Goal: Task Accomplishment & Management: Complete application form

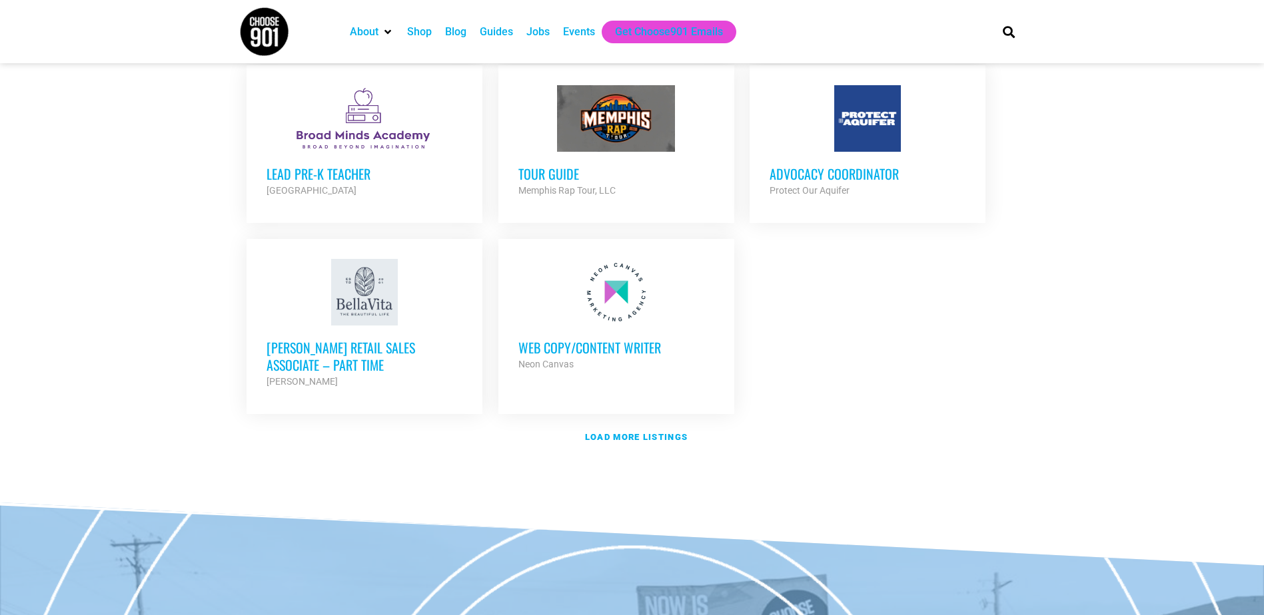
scroll to position [1532, 0]
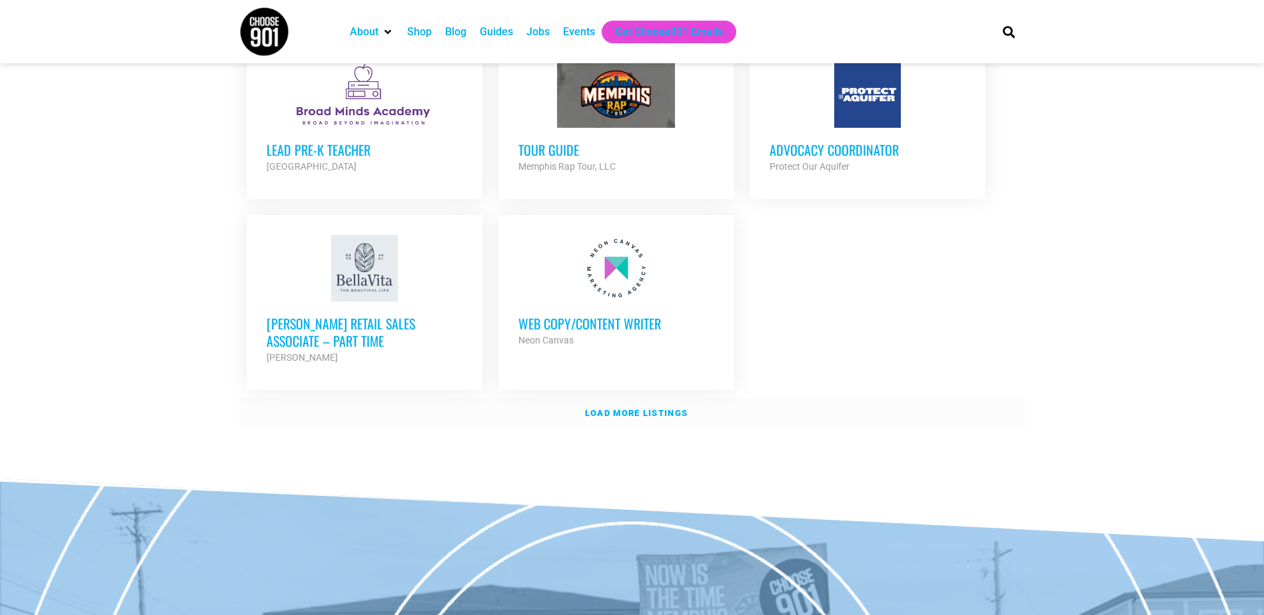
click at [614, 408] on strong "Load more listings" at bounding box center [636, 413] width 103 height 10
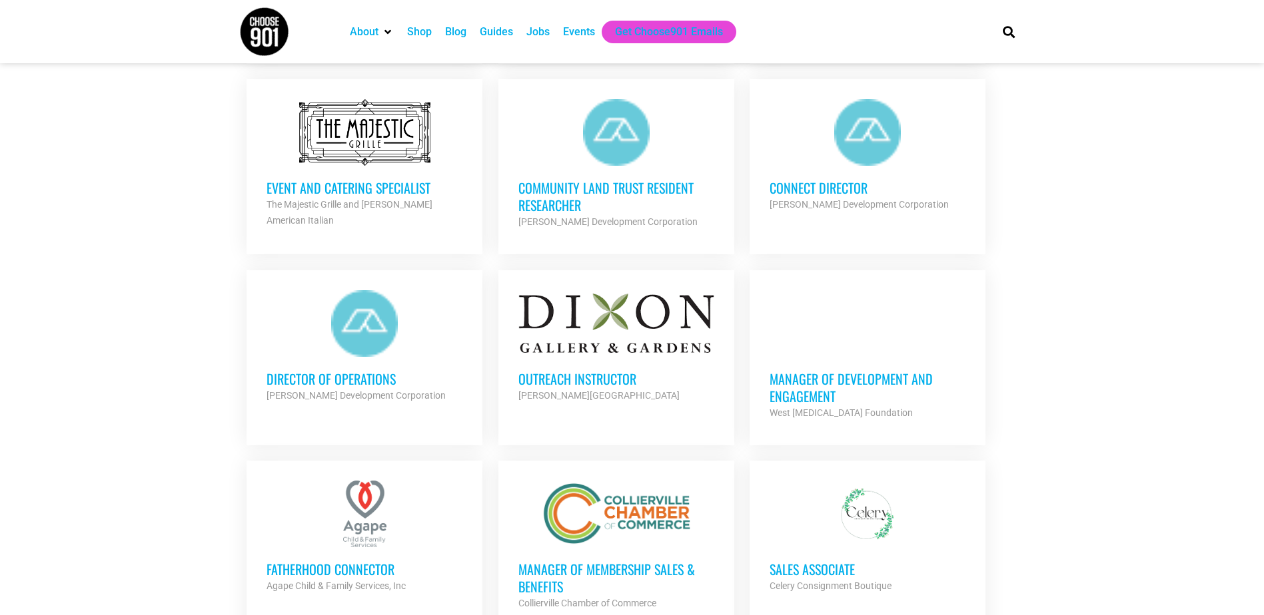
scroll to position [1865, 0]
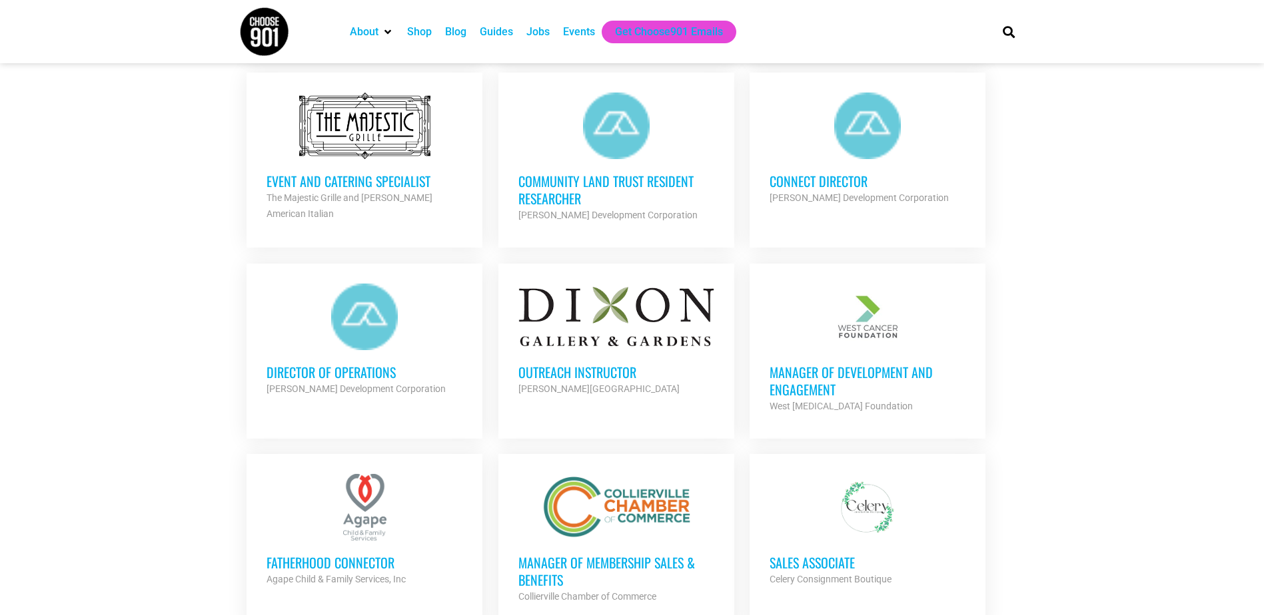
click at [606, 364] on h3 "Outreach Instructor" at bounding box center [616, 372] width 196 height 17
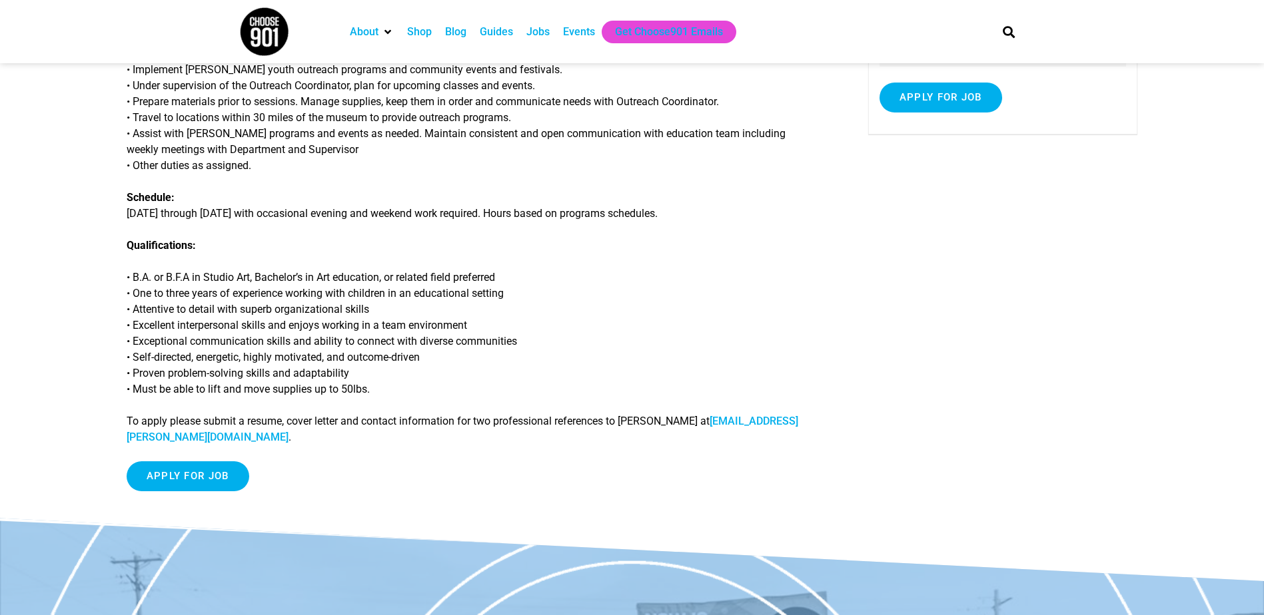
scroll to position [266, 0]
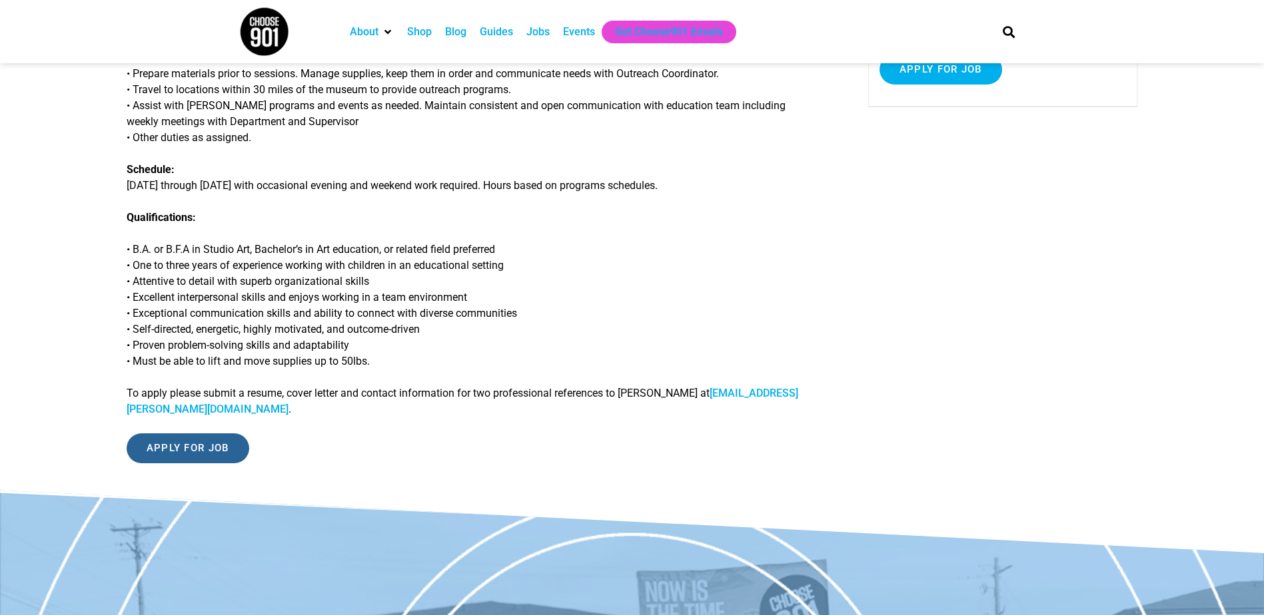
click at [173, 442] on input "Apply for job" at bounding box center [188, 449] width 123 height 30
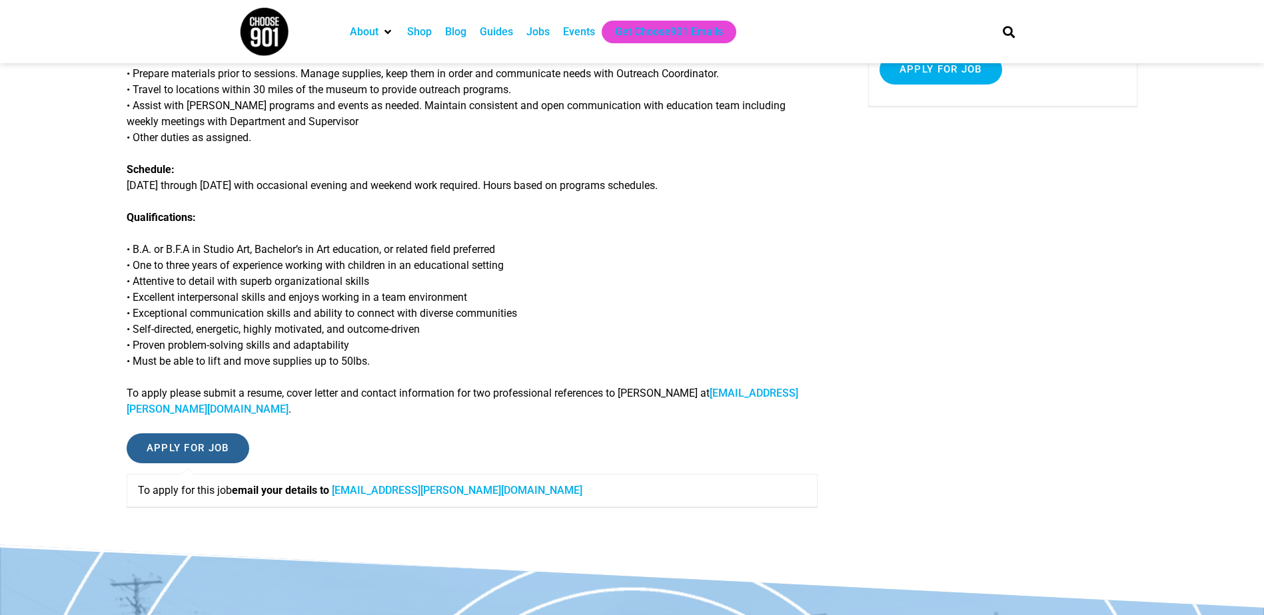
click at [193, 450] on input "Apply for job" at bounding box center [188, 449] width 123 height 30
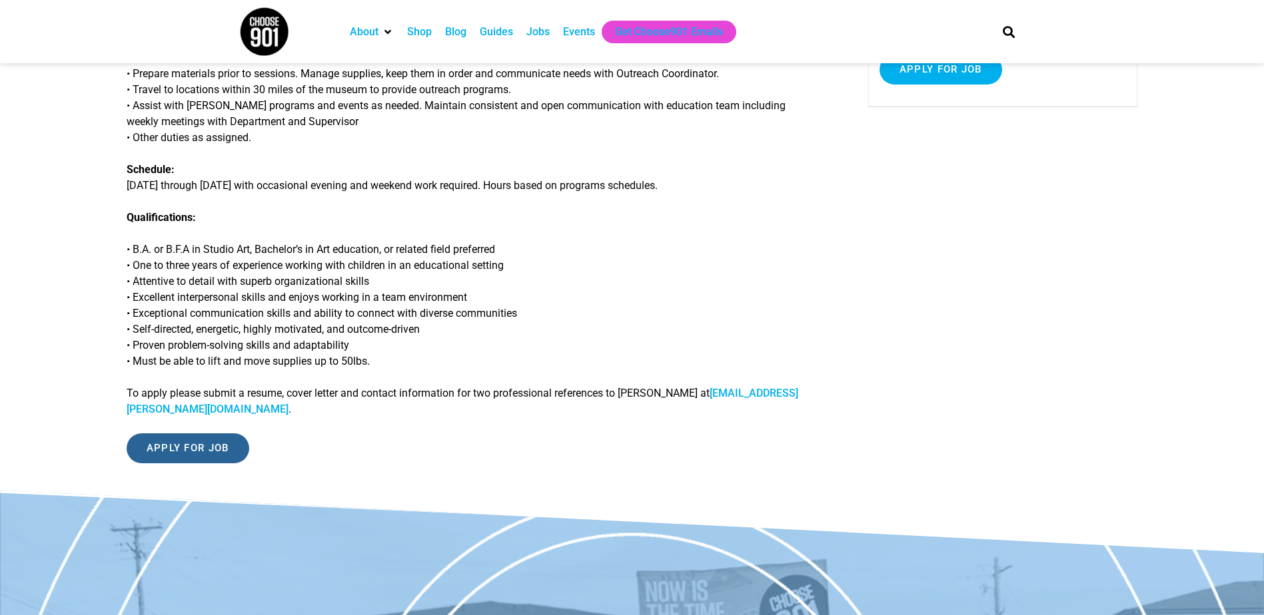
click at [193, 450] on input "Apply for job" at bounding box center [188, 449] width 123 height 30
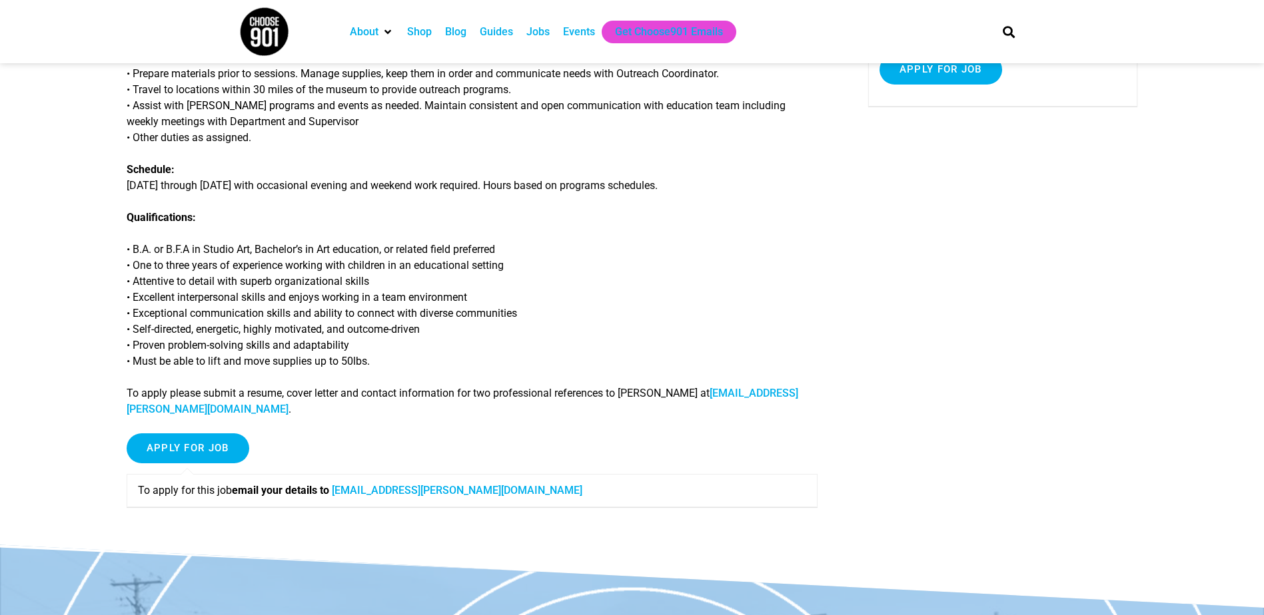
click at [378, 490] on link "msandino@dixon.org" at bounding box center [457, 490] width 250 height 13
click at [407, 426] on div "General summary: The Dixon Outreach Instructor develops, implements, and evalua…" at bounding box center [472, 203] width 691 height 649
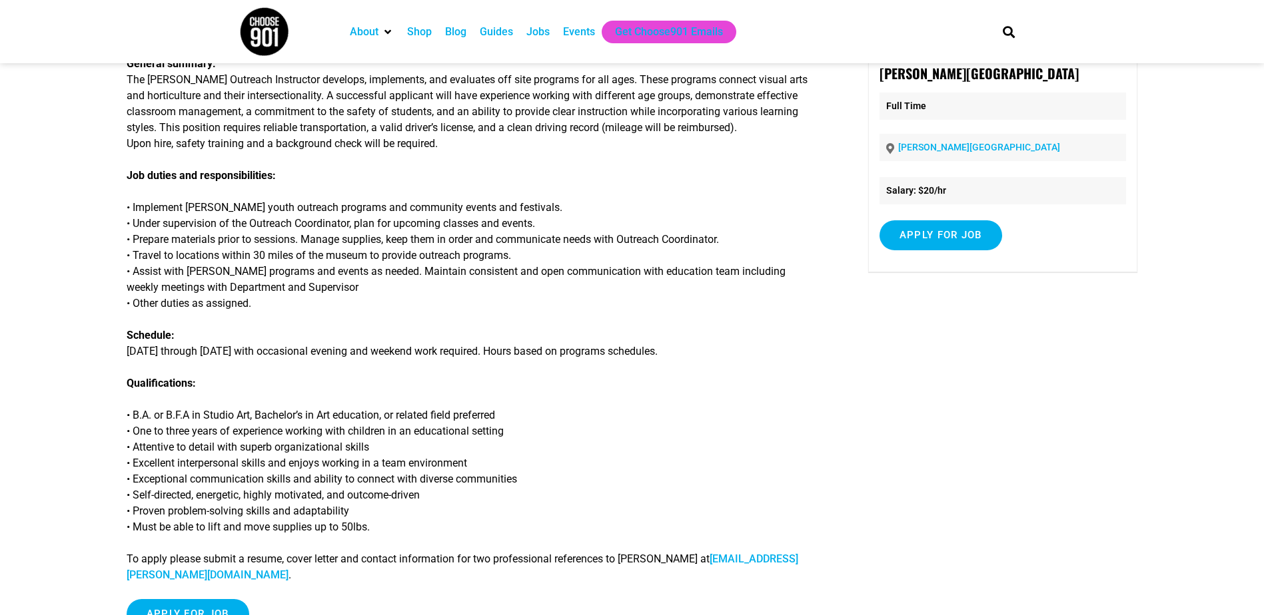
scroll to position [0, 0]
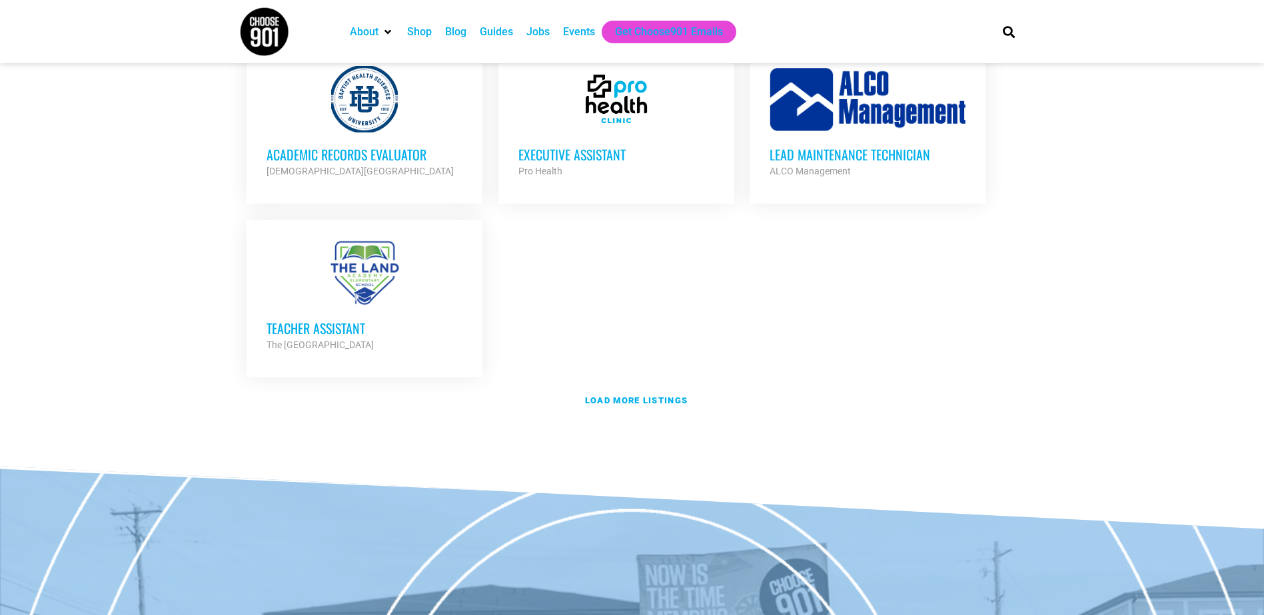
scroll to position [2997, 0]
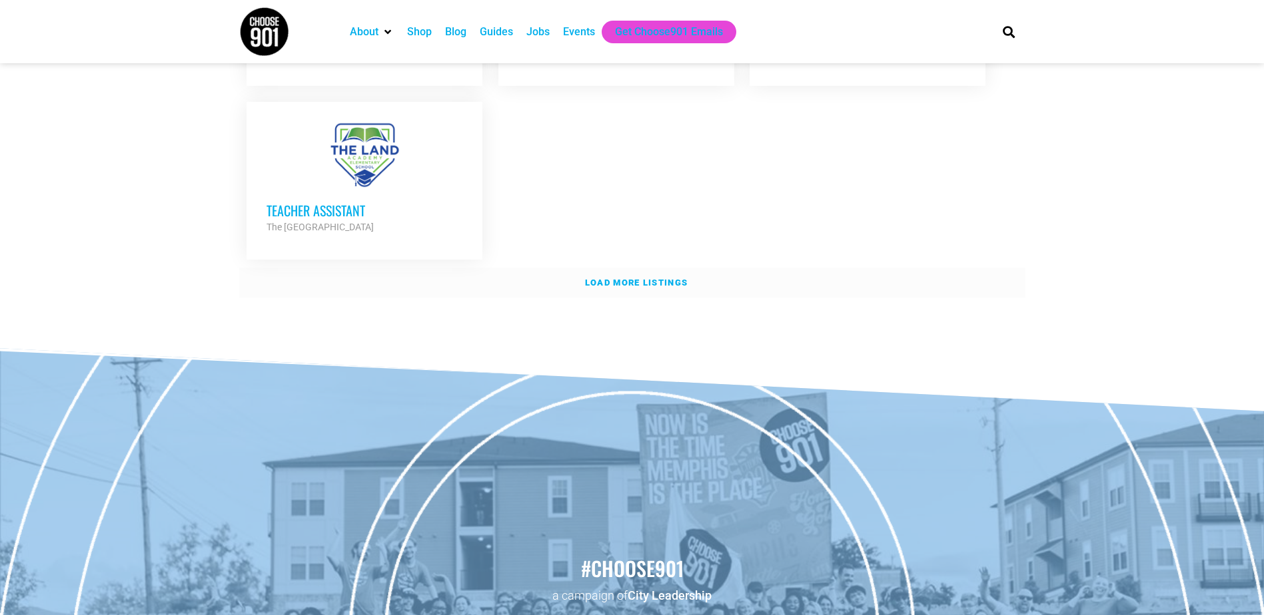
click at [595, 278] on strong "Load more listings" at bounding box center [636, 283] width 103 height 10
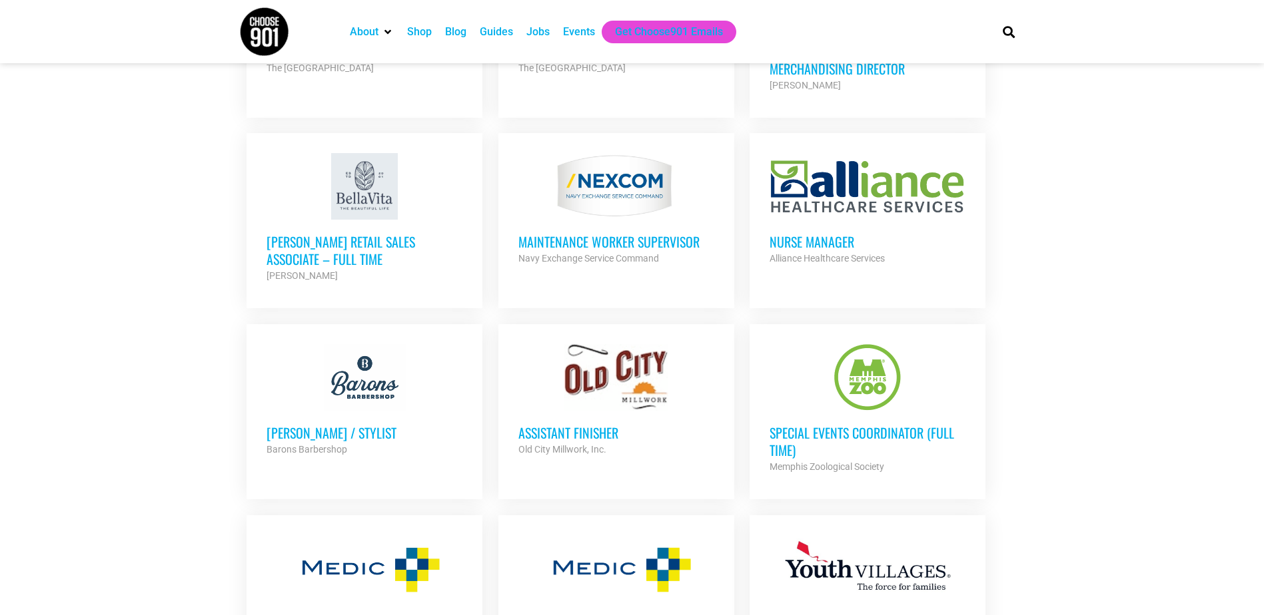
scroll to position [3197, 0]
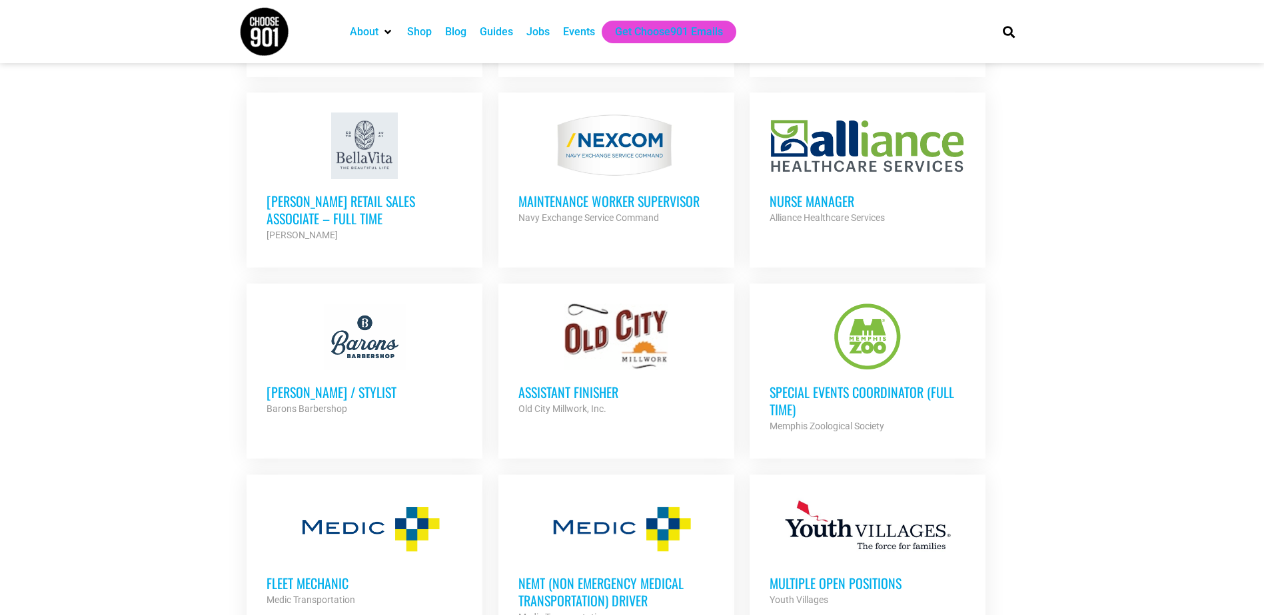
click at [575, 384] on h3 "Assistant Finisher" at bounding box center [616, 392] width 196 height 17
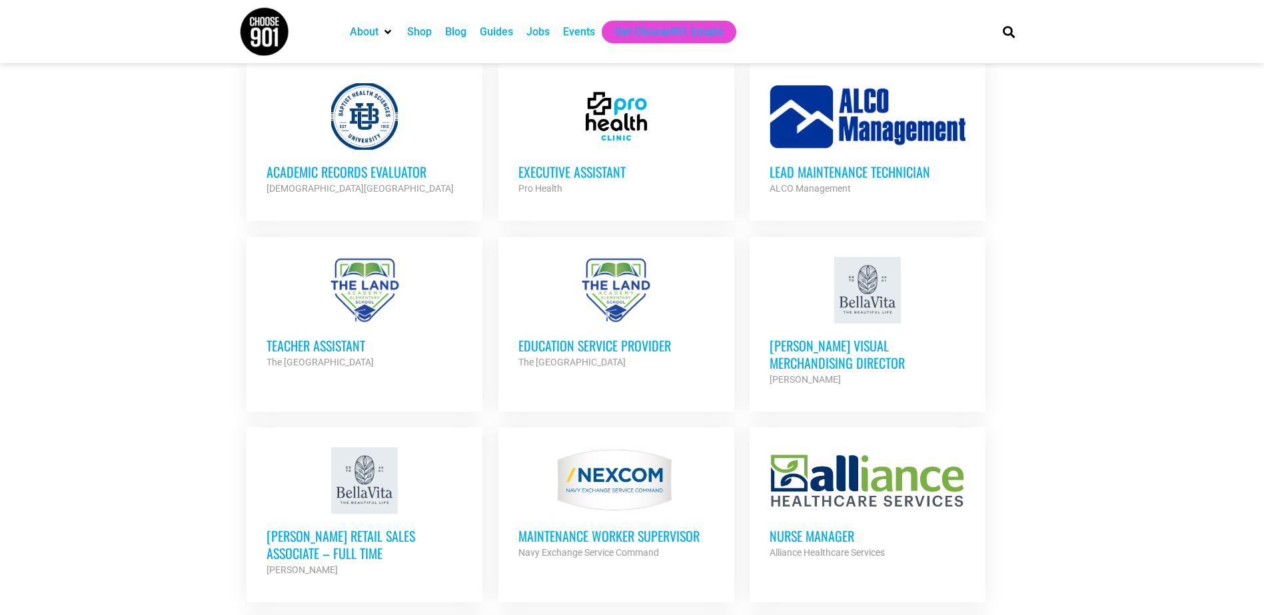
scroll to position [2598, 0]
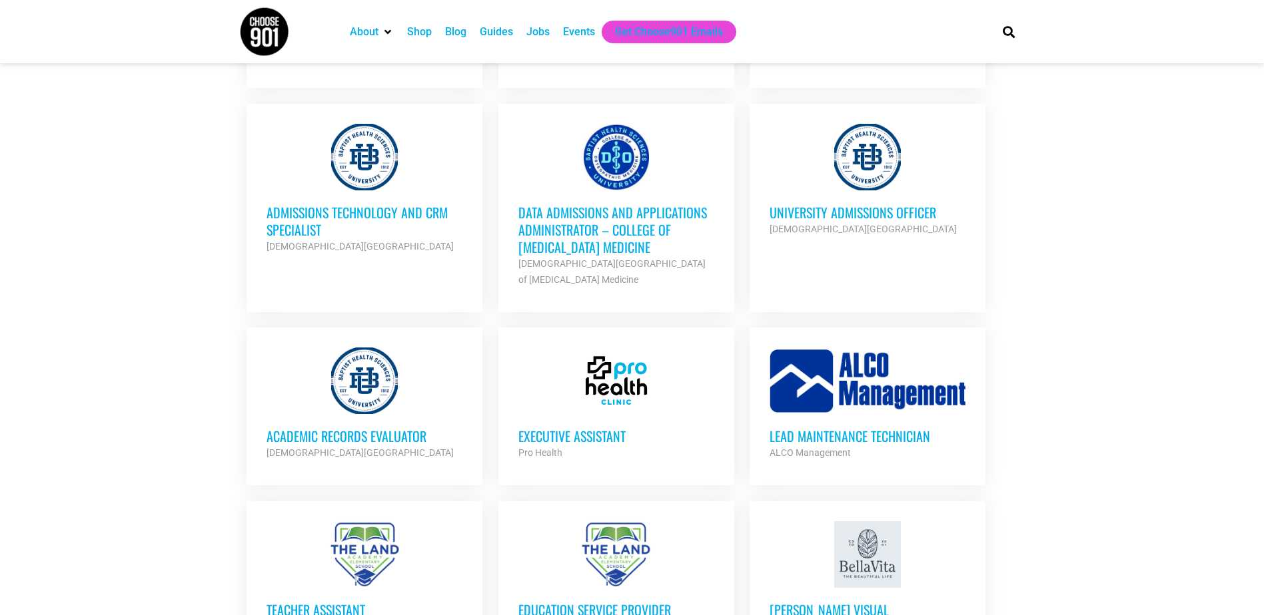
click at [541, 29] on div "Jobs" at bounding box center [537, 32] width 23 height 16
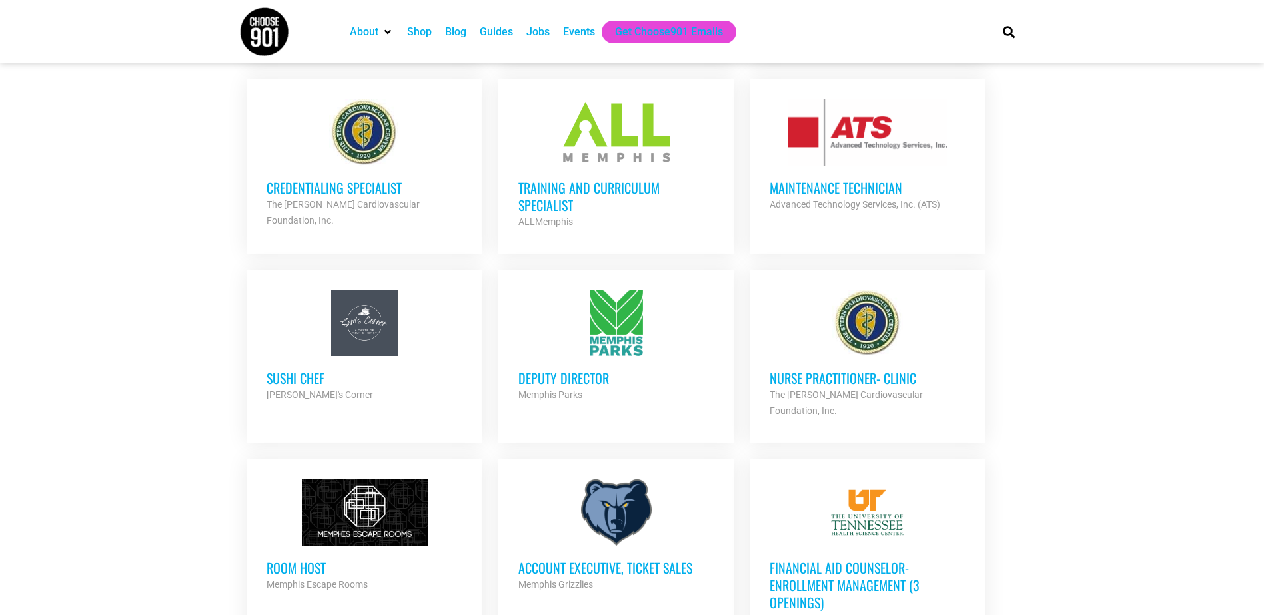
scroll to position [733, 0]
click at [304, 370] on h3 "Sushi Chef" at bounding box center [364, 377] width 196 height 17
